Goal: Browse casually

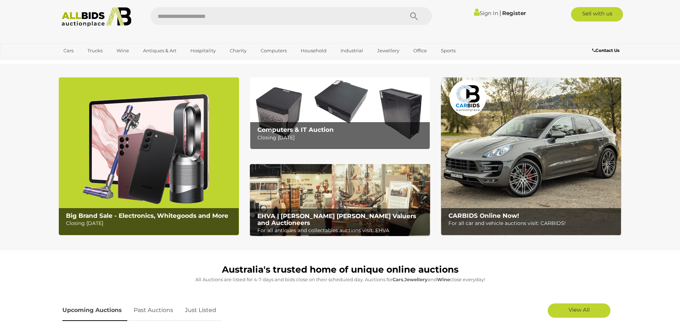
click at [147, 158] on img at bounding box center [149, 156] width 180 height 158
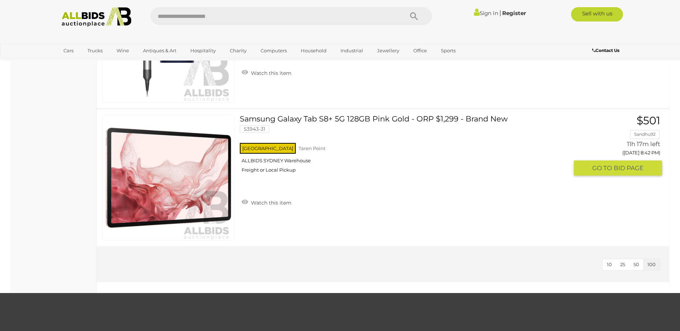
scroll to position [7306, 0]
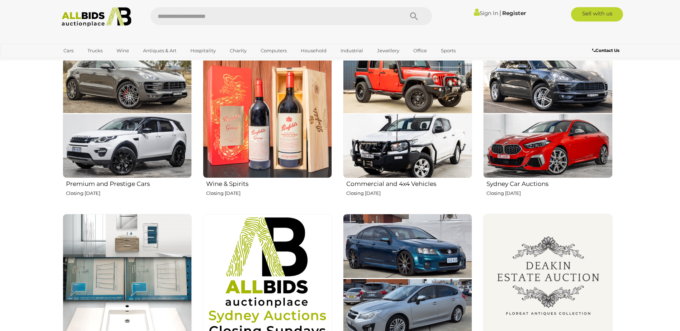
scroll to position [323, 0]
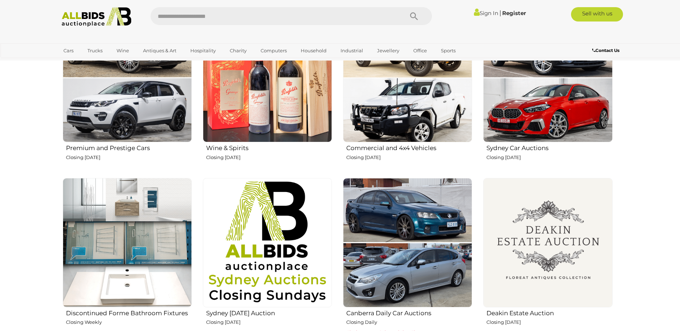
click at [267, 104] on img at bounding box center [267, 77] width 129 height 129
